Goal: Task Accomplishment & Management: Manage account settings

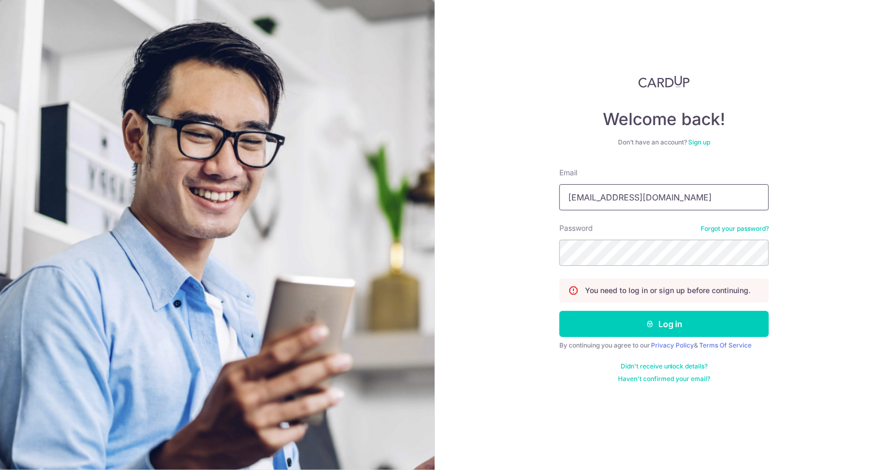
click at [675, 205] on input "[EMAIL_ADDRESS][DOMAIN_NAME]" at bounding box center [663, 197] width 209 height 26
drag, startPoint x: 644, startPoint y: 195, endPoint x: 511, endPoint y: 189, distance: 133.1
click at [511, 189] on div "Welcome back! Don’t have an account? Sign up Email [EMAIL_ADDRESS][DOMAIN_NAME]…" at bounding box center [664, 235] width 460 height 470
type input "[PERSON_NAME][EMAIL_ADDRESS][DOMAIN_NAME]"
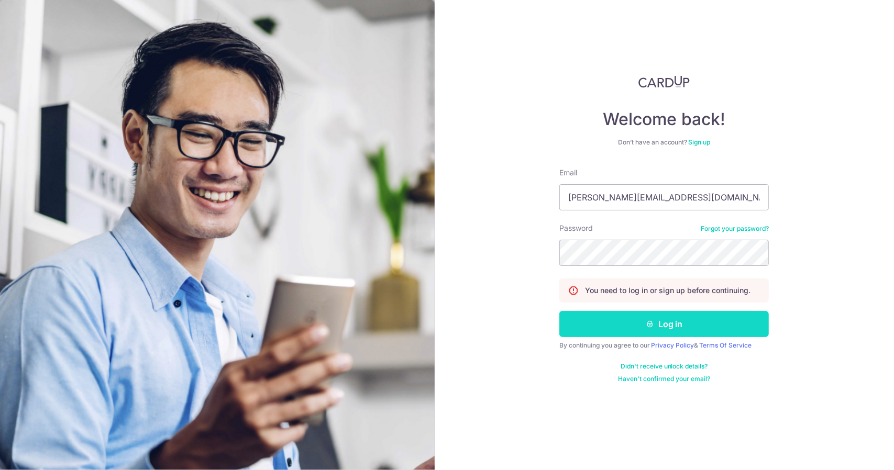
click at [667, 324] on button "Log in" at bounding box center [663, 324] width 209 height 26
